Goal: Check status: Check status

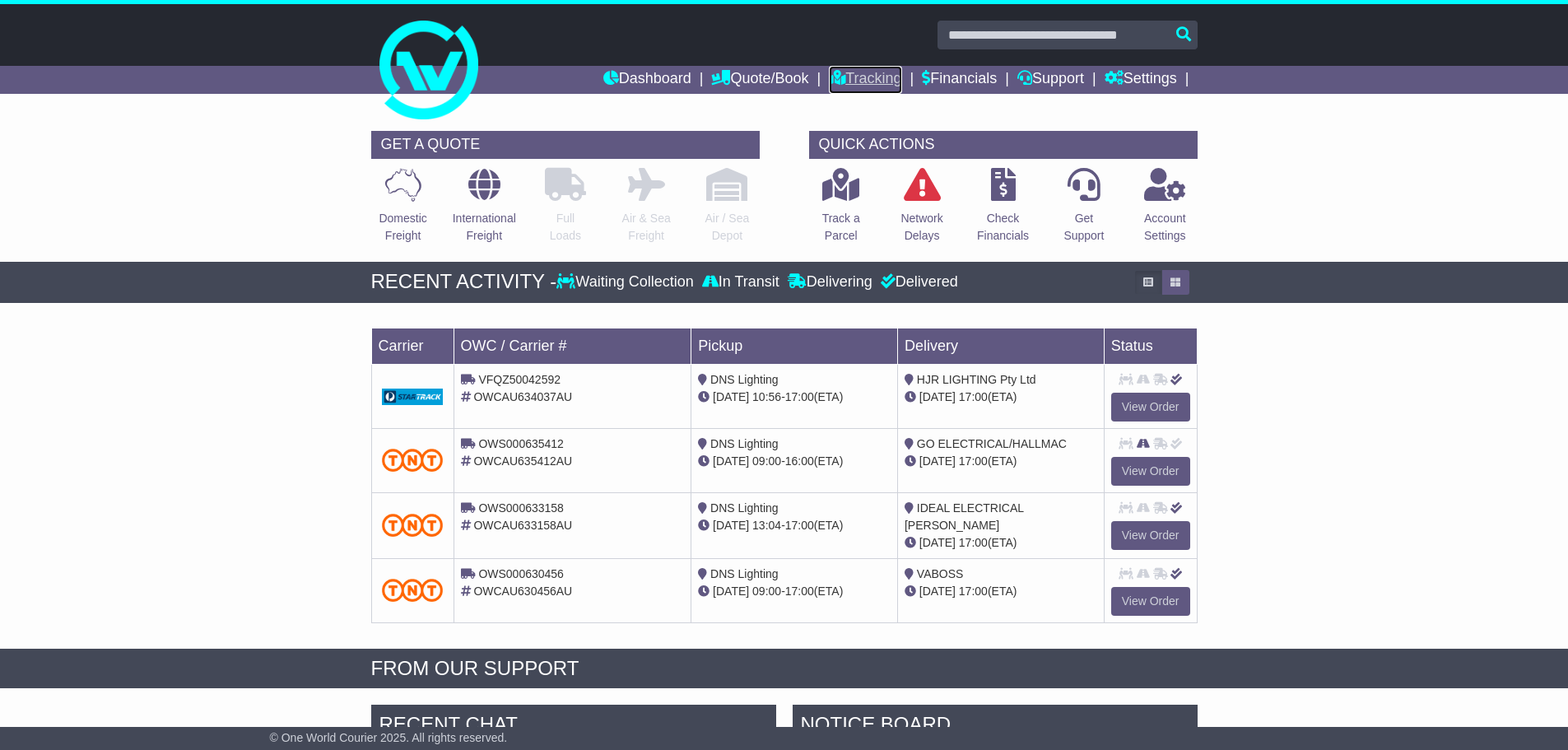
click at [857, 72] on link "Tracking" at bounding box center [864, 79] width 72 height 28
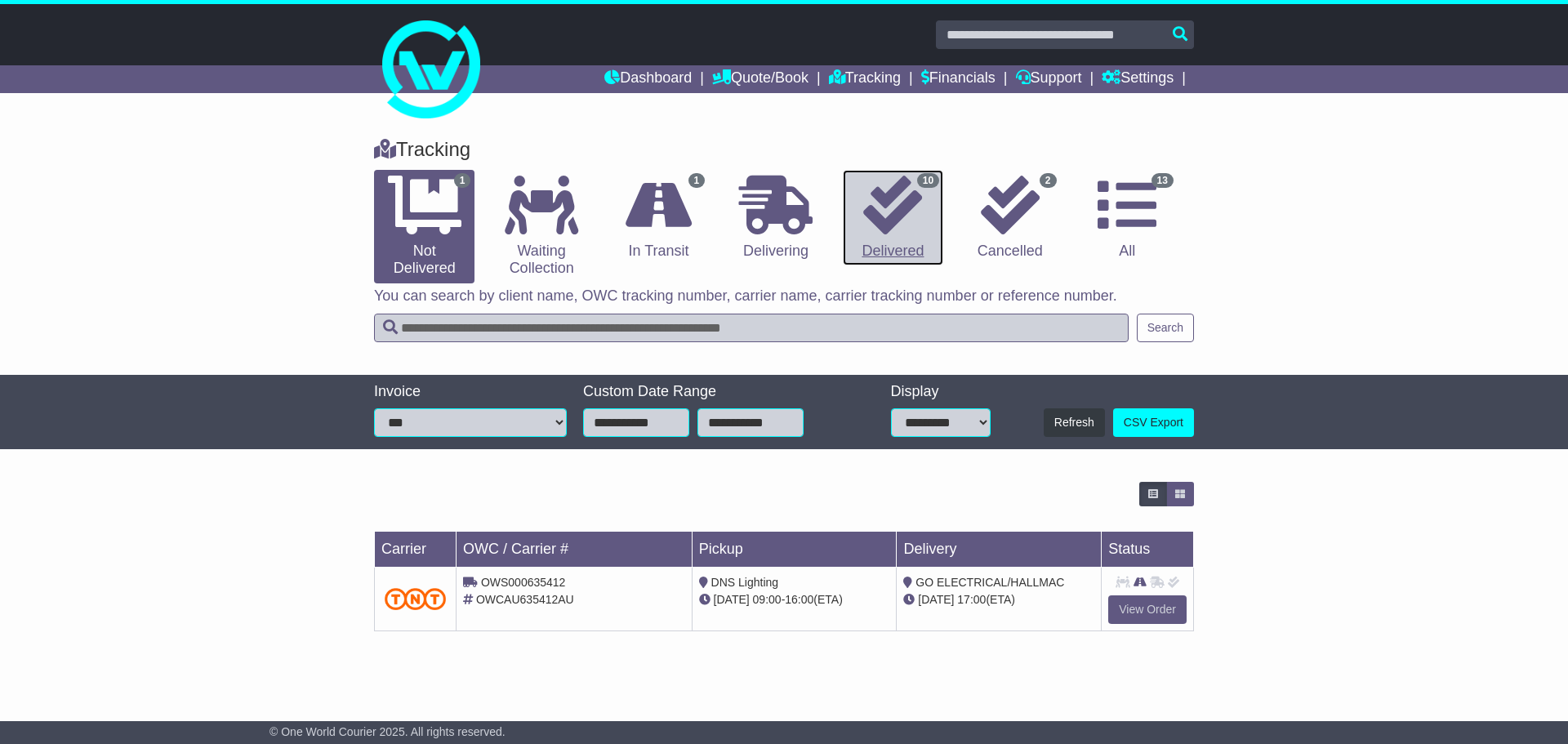
click at [887, 214] on icon at bounding box center [893, 205] width 59 height 59
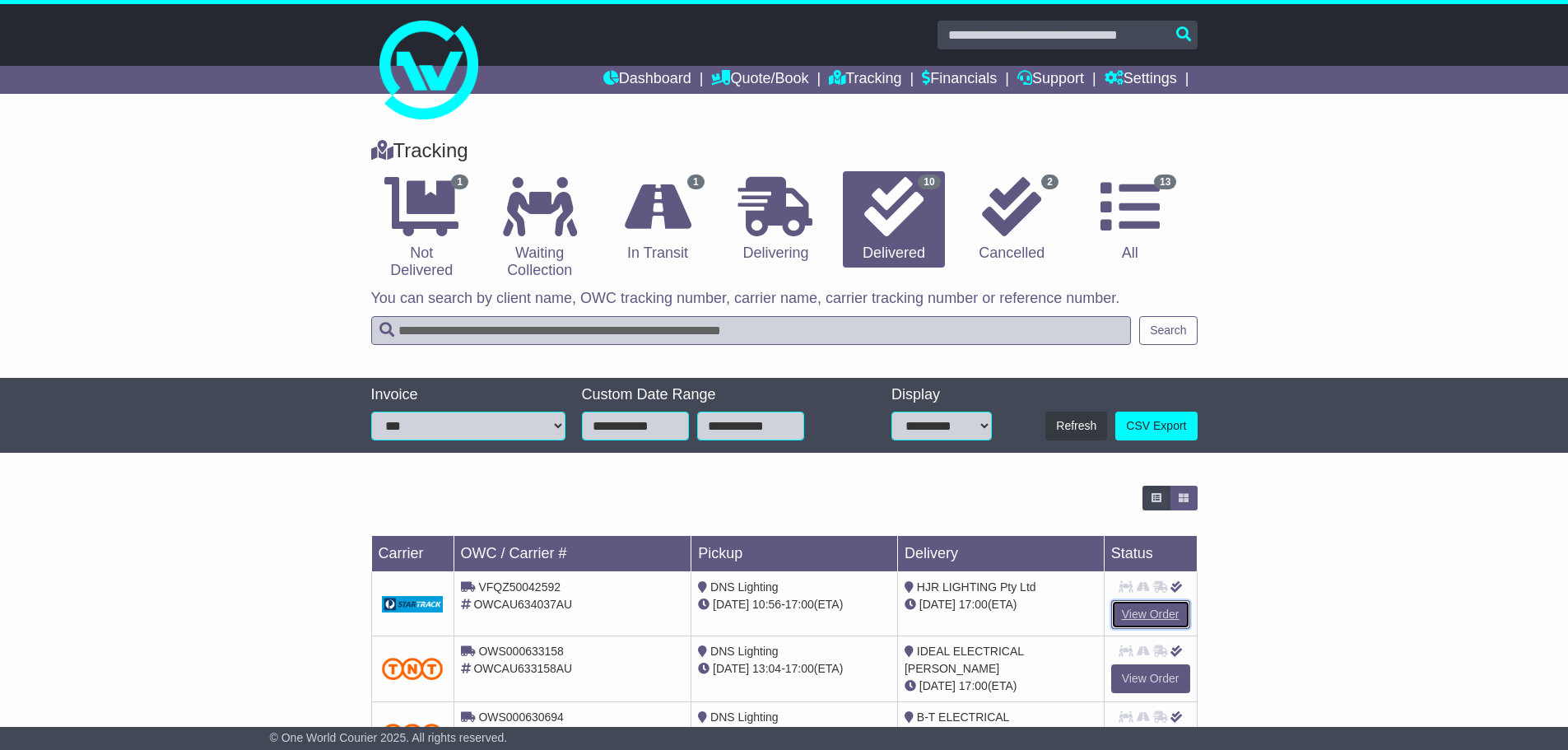
click at [1137, 610] on link "View Order" at bounding box center [1150, 614] width 79 height 29
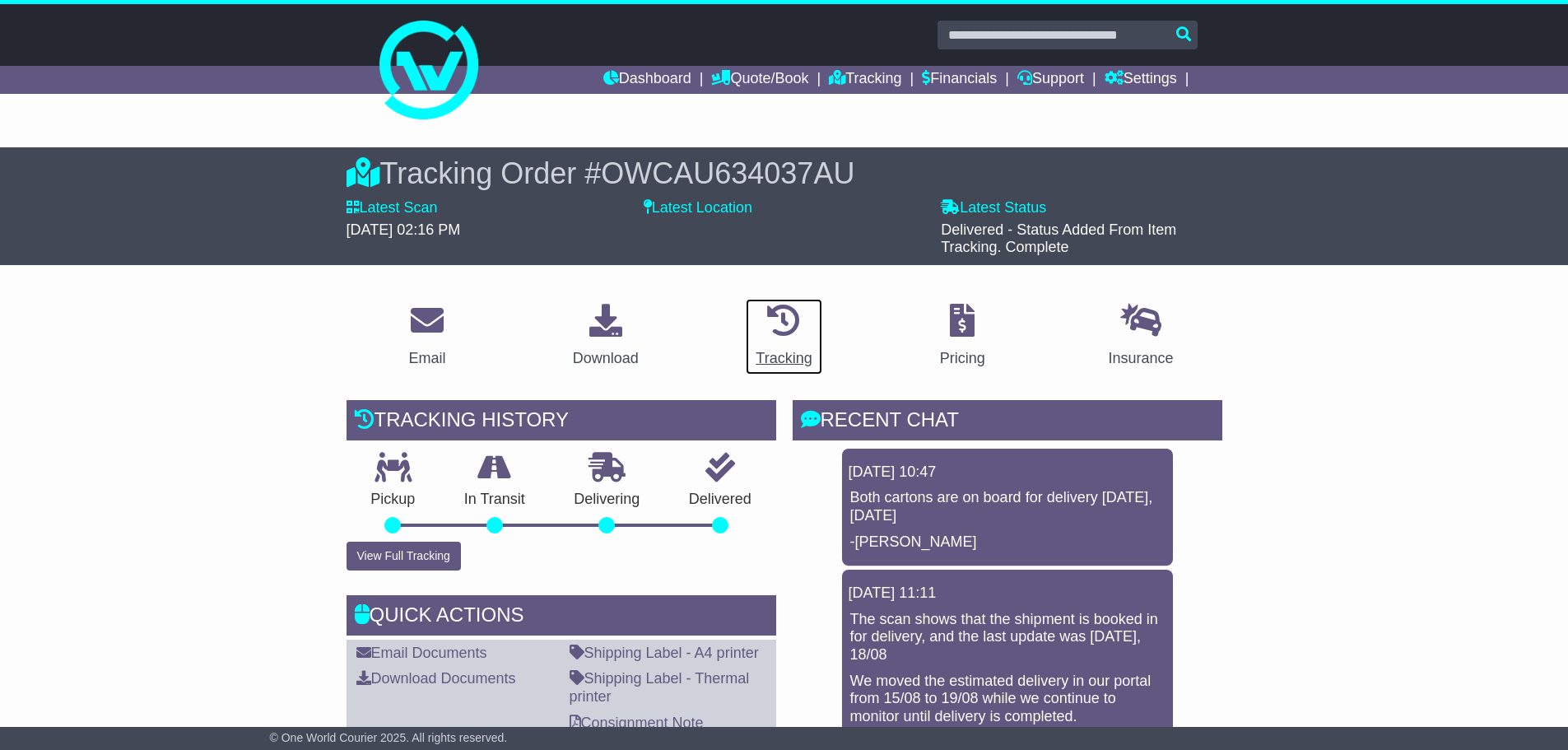
click at [776, 355] on div "Tracking" at bounding box center [784, 358] width 56 height 22
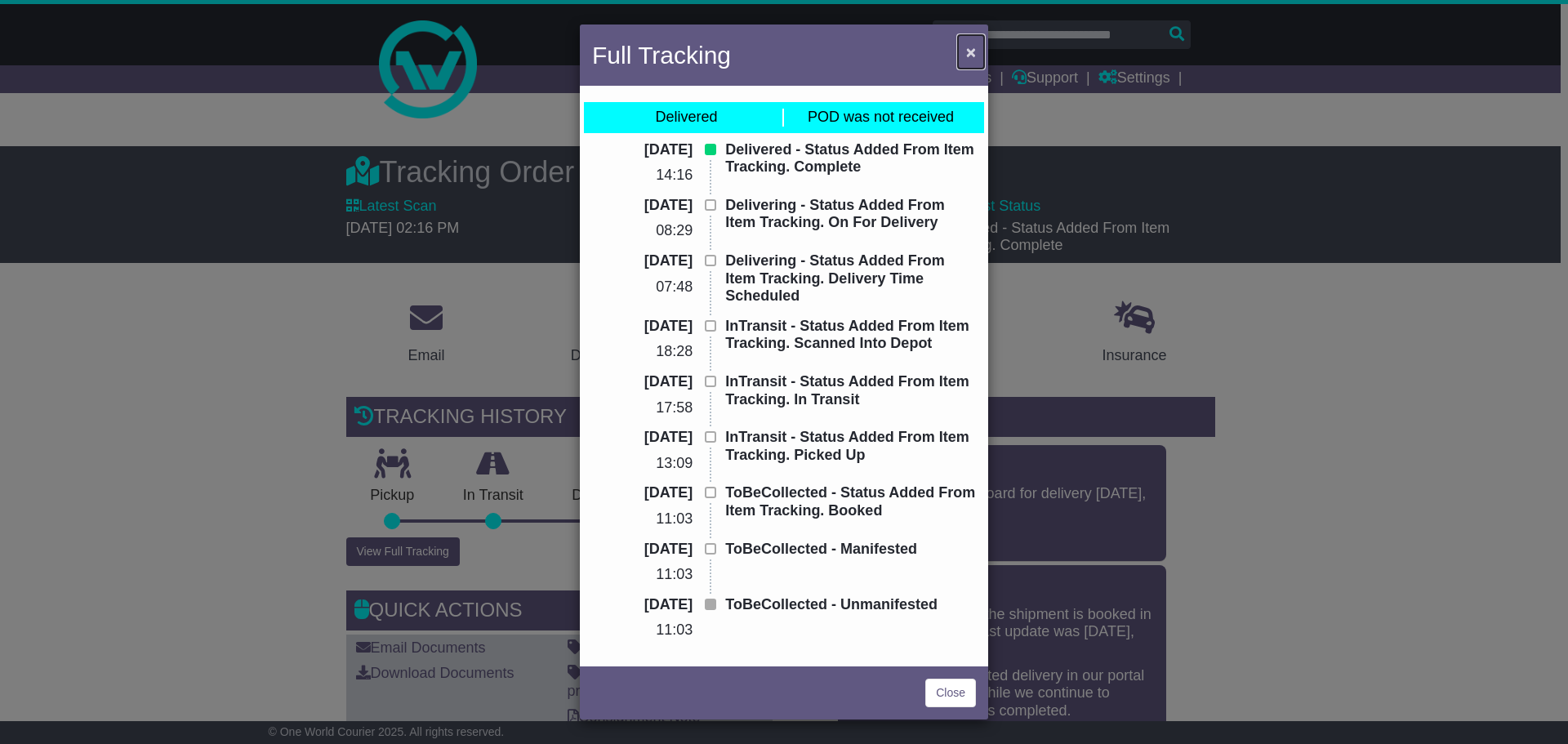
click at [973, 54] on span "×" at bounding box center [971, 52] width 10 height 19
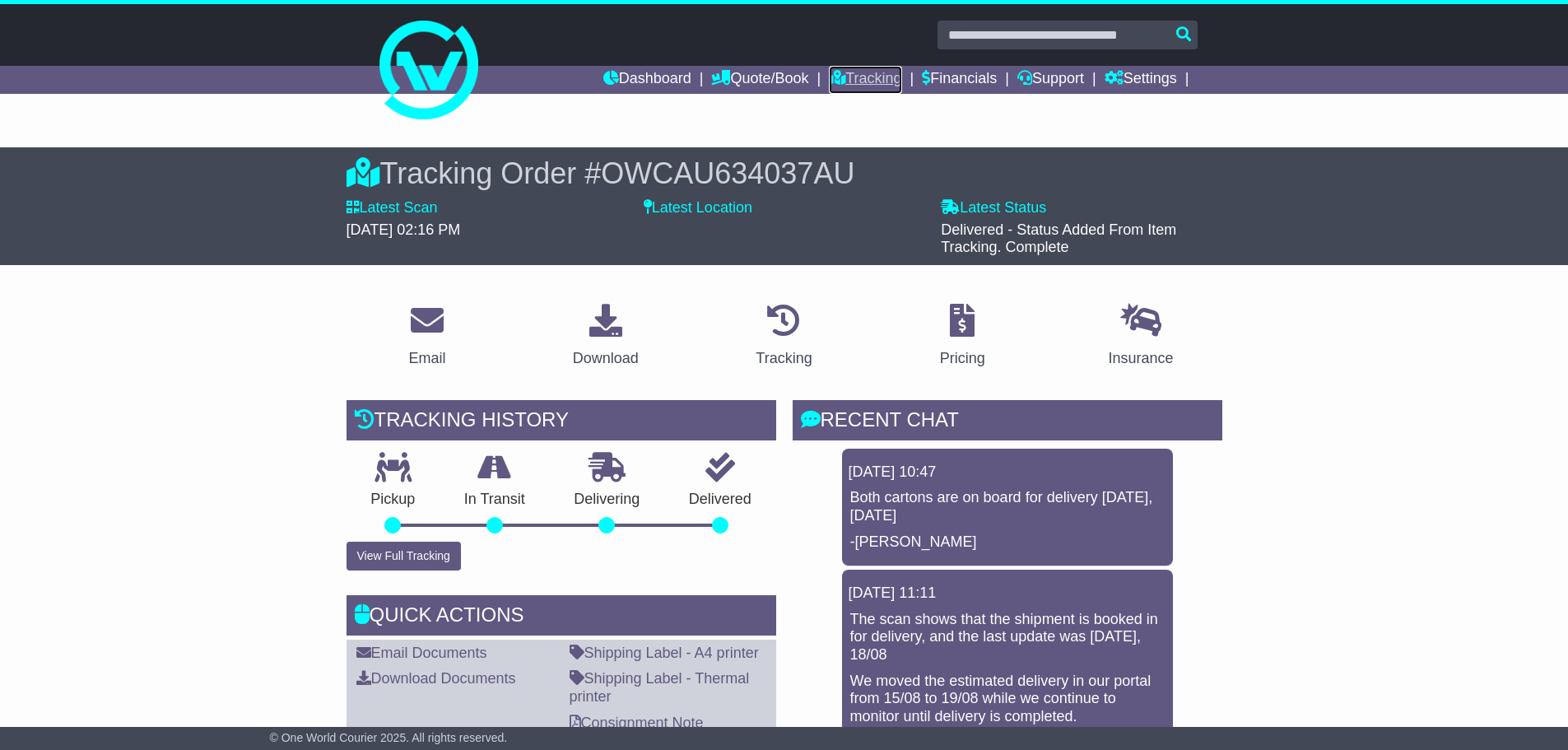
click at [850, 68] on link "Tracking" at bounding box center [864, 79] width 72 height 28
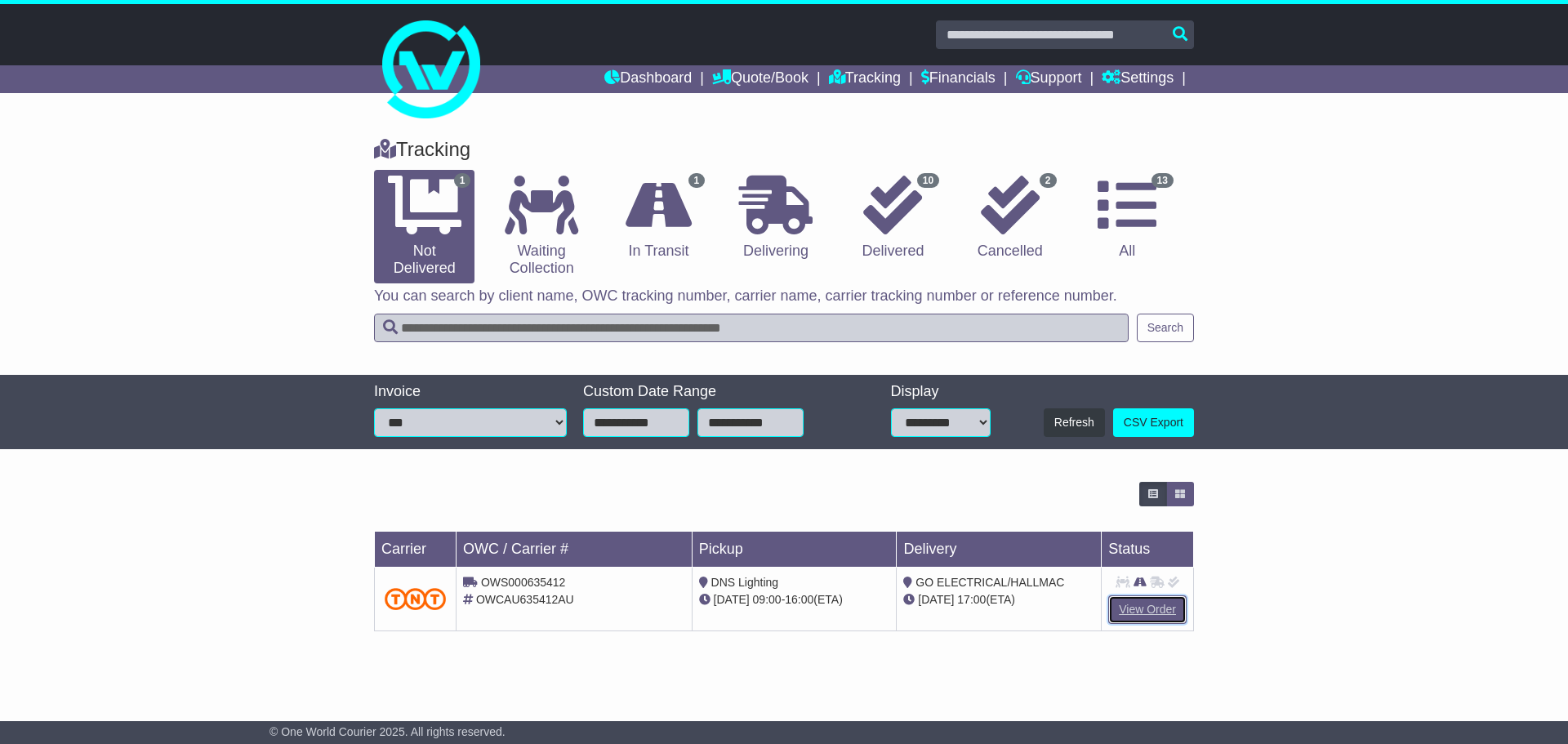
click at [1142, 605] on link "View Order" at bounding box center [1147, 609] width 78 height 29
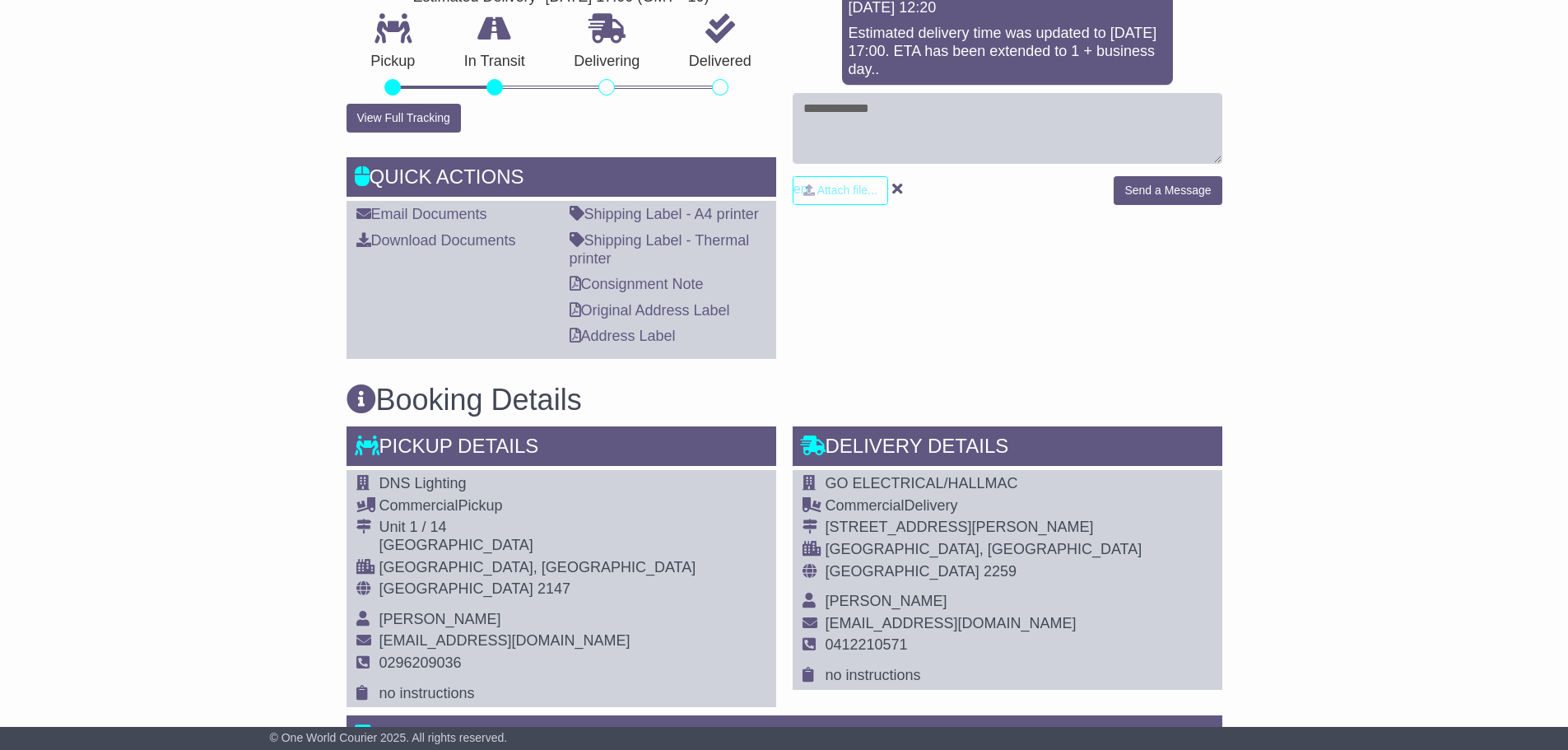
scroll to position [494, 0]
